Goal: Information Seeking & Learning: Learn about a topic

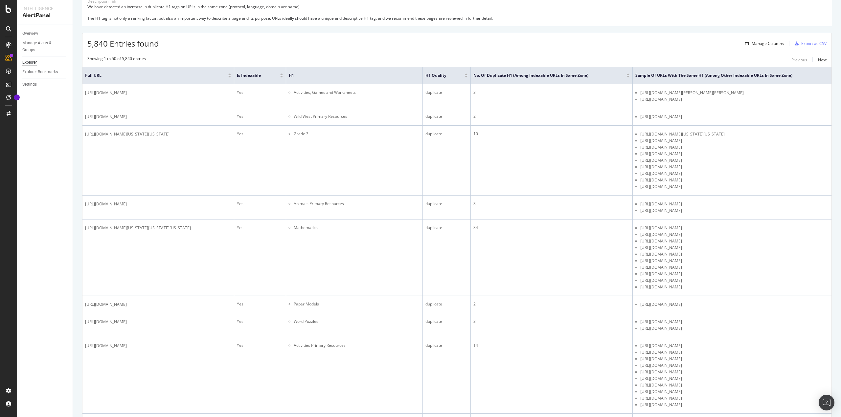
scroll to position [131, 0]
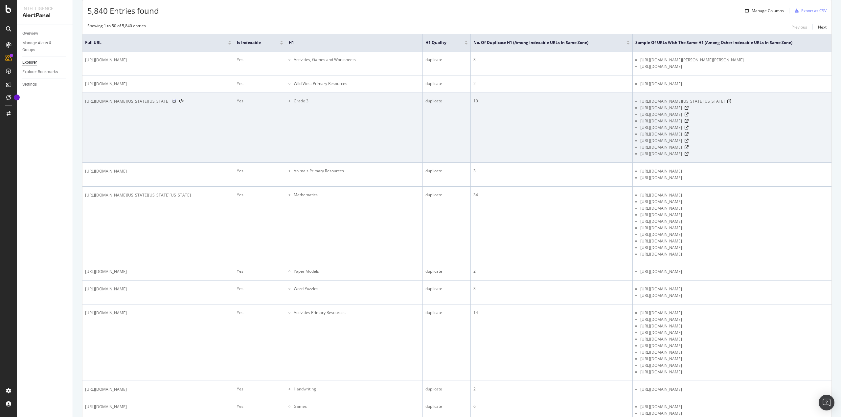
click at [176, 103] on icon at bounding box center [174, 102] width 4 height 4
click at [688, 123] on icon at bounding box center [686, 121] width 4 height 4
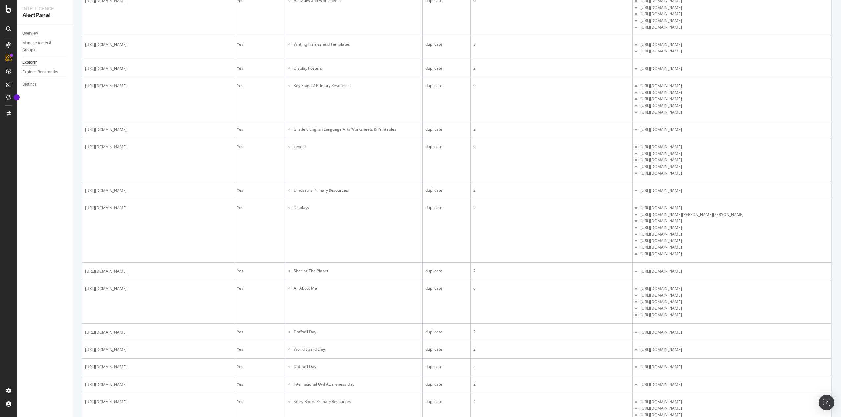
scroll to position [624, 0]
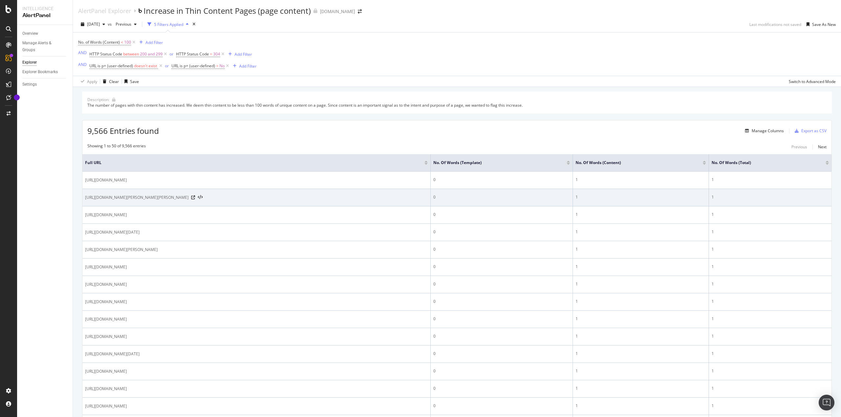
click at [203, 200] on div at bounding box center [196, 197] width 11 height 5
click at [195, 198] on icon at bounding box center [193, 198] width 4 height 4
